Goal: Task Accomplishment & Management: Manage account settings

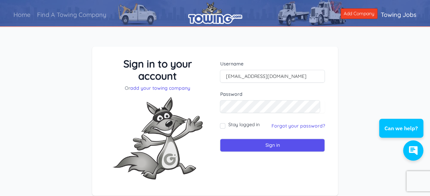
click at [220, 139] on input "Sign in" at bounding box center [272, 145] width 105 height 13
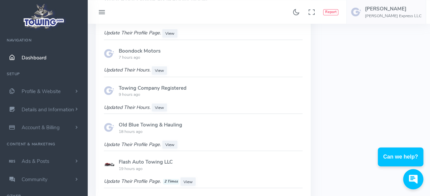
scroll to position [494, 0]
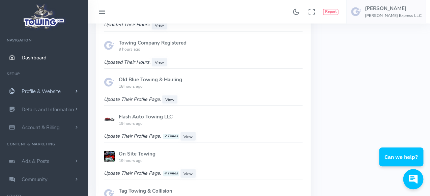
click at [24, 88] on span "Profile & Website" at bounding box center [41, 91] width 39 height 7
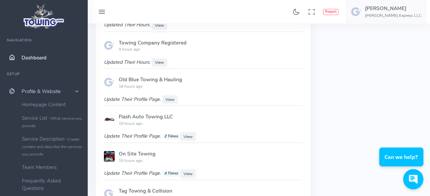
click at [24, 88] on span "Profile & Website" at bounding box center [41, 91] width 39 height 7
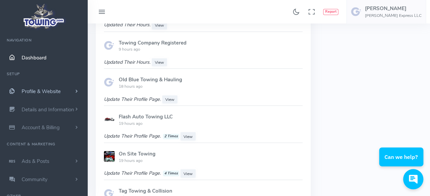
click at [24, 86] on link "Profile & Website" at bounding box center [44, 91] width 88 height 18
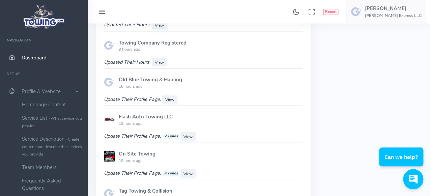
click at [28, 54] on span "Dashboard" at bounding box center [34, 57] width 25 height 7
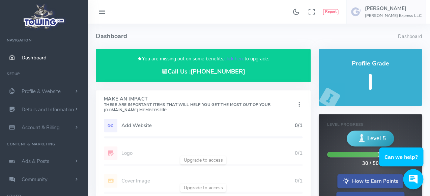
click at [127, 126] on h5 "Add Website" at bounding box center [207, 125] width 173 height 5
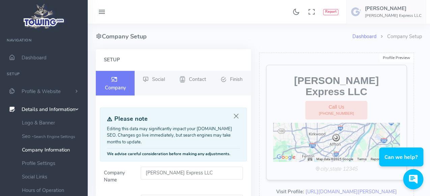
click at [250, 107] on div "Setup Company Social Contact Finish" at bounding box center [173, 177] width 155 height 257
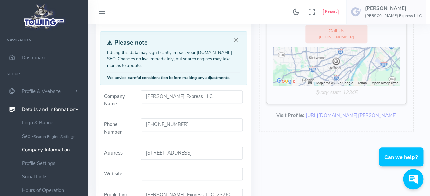
scroll to position [134, 0]
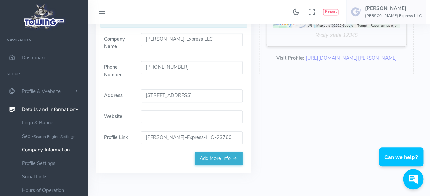
click at [190, 73] on input "(636) 942-8026" at bounding box center [192, 67] width 102 height 13
type input "(557) 223-3774"
click at [135, 81] on form "Company Name Shoemake Express LLC Phone Number (557) 223-3774 Address 10043 Wil…" at bounding box center [173, 92] width 147 height 119
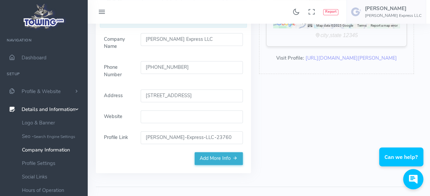
click at [146, 117] on input "Website" at bounding box center [192, 116] width 102 height 13
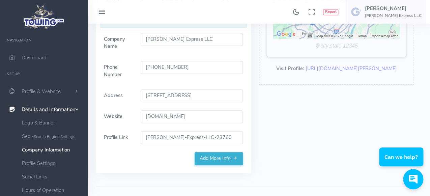
type input "shoemaketowing.com"
click at [304, 121] on div "Profile Preview Edit Shoemake Express LLC shoemaketowing.com Call Us (557) 223-…" at bounding box center [336, 48] width 163 height 265
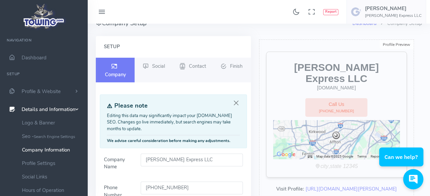
scroll to position [0, 0]
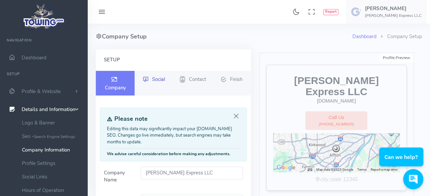
click at [154, 78] on span "Social" at bounding box center [158, 79] width 13 height 7
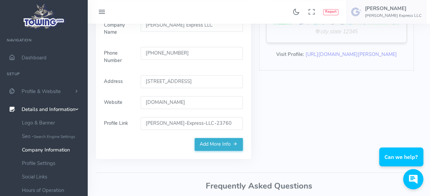
scroll to position [147, 0]
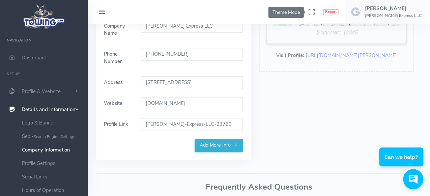
click at [300, 8] on icon "Theme Mode" at bounding box center [295, 11] width 7 height 11
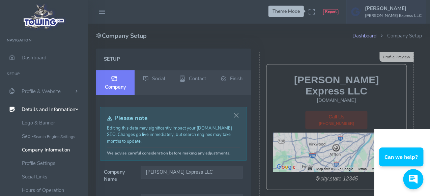
scroll to position [0, 0]
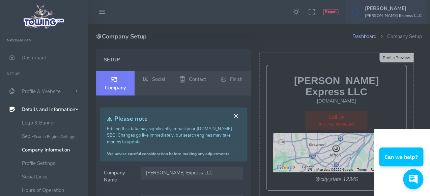
click at [237, 117] on button "Close" at bounding box center [235, 115] width 7 height 7
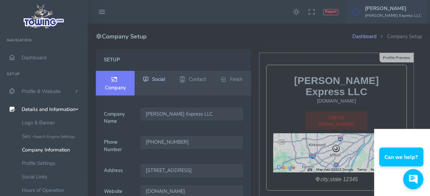
click at [157, 76] on span "Social" at bounding box center [158, 79] width 13 height 7
click at [156, 76] on link "Social" at bounding box center [154, 80] width 39 height 18
click at [239, 81] on span "Finish" at bounding box center [236, 79] width 12 height 7
click at [239, 80] on span "Finish" at bounding box center [236, 79] width 12 height 7
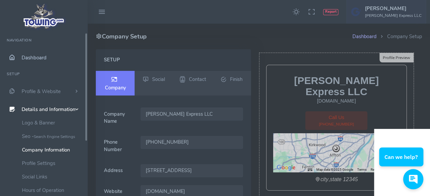
click at [38, 59] on span "Dashboard" at bounding box center [34, 57] width 25 height 7
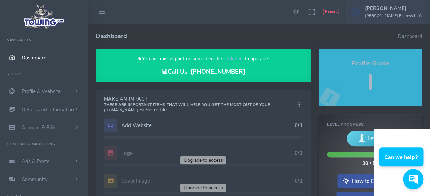
click at [298, 108] on icon at bounding box center [299, 104] width 7 height 9
click at [259, 141] on link "Show Completed" at bounding box center [276, 139] width 54 height 11
click at [35, 110] on span "Details and Information" at bounding box center [48, 109] width 53 height 7
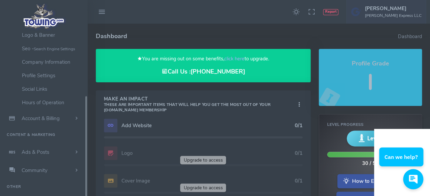
scroll to position [99, 0]
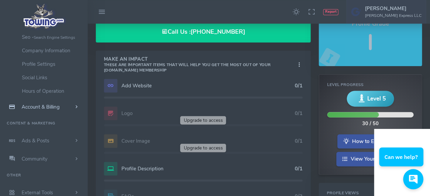
click at [43, 108] on span "Account & Billing" at bounding box center [41, 107] width 38 height 7
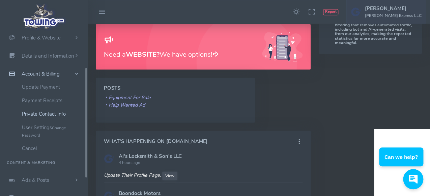
scroll to position [53, 0]
click at [181, 50] on h3 "Need a WEBSITE? We have options!" at bounding box center [179, 54] width 150 height 10
